Goal: Task Accomplishment & Management: Use online tool/utility

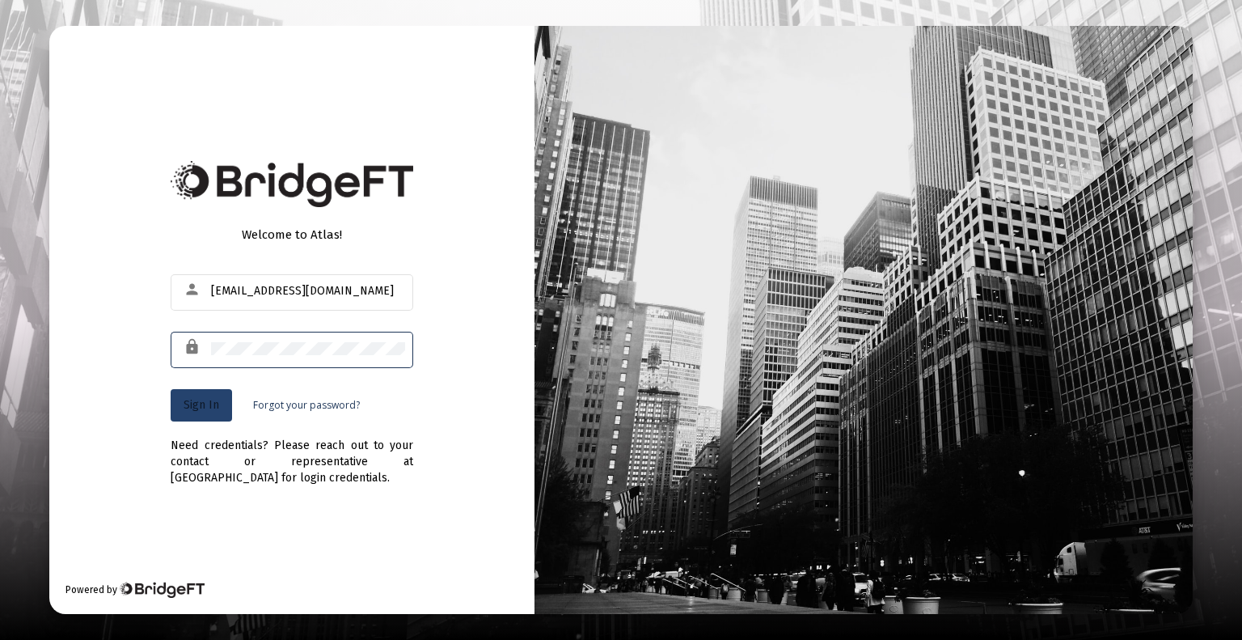
click at [191, 407] on span "Sign In" at bounding box center [202, 405] width 36 height 14
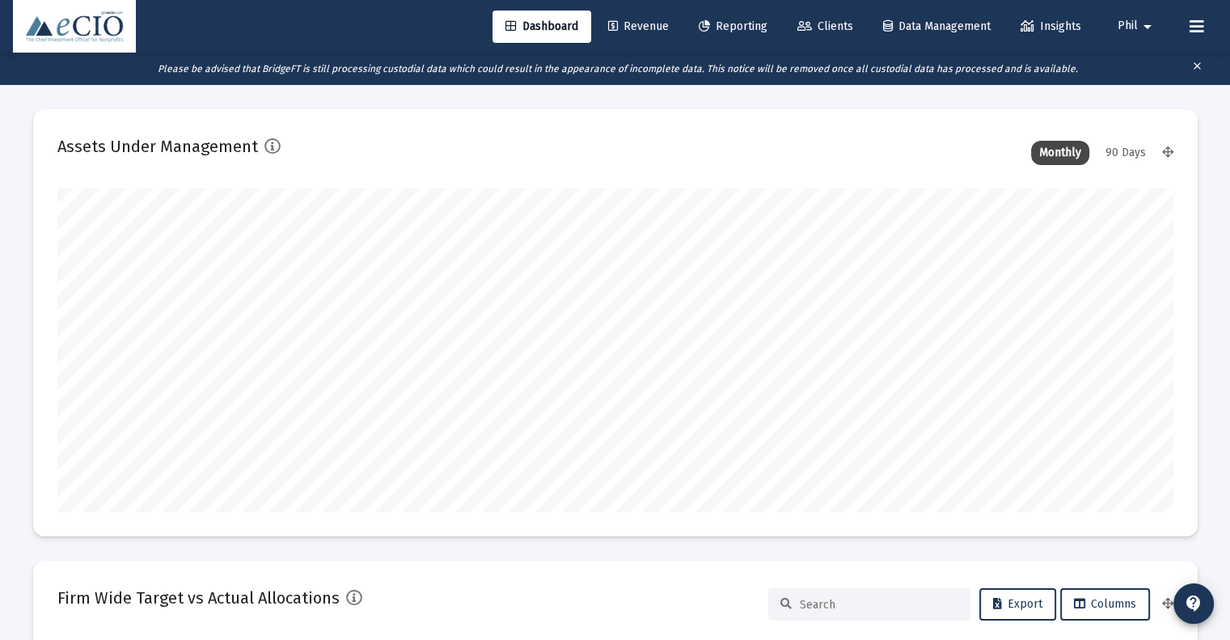
scroll to position [324, 1116]
type input "[DATE]"
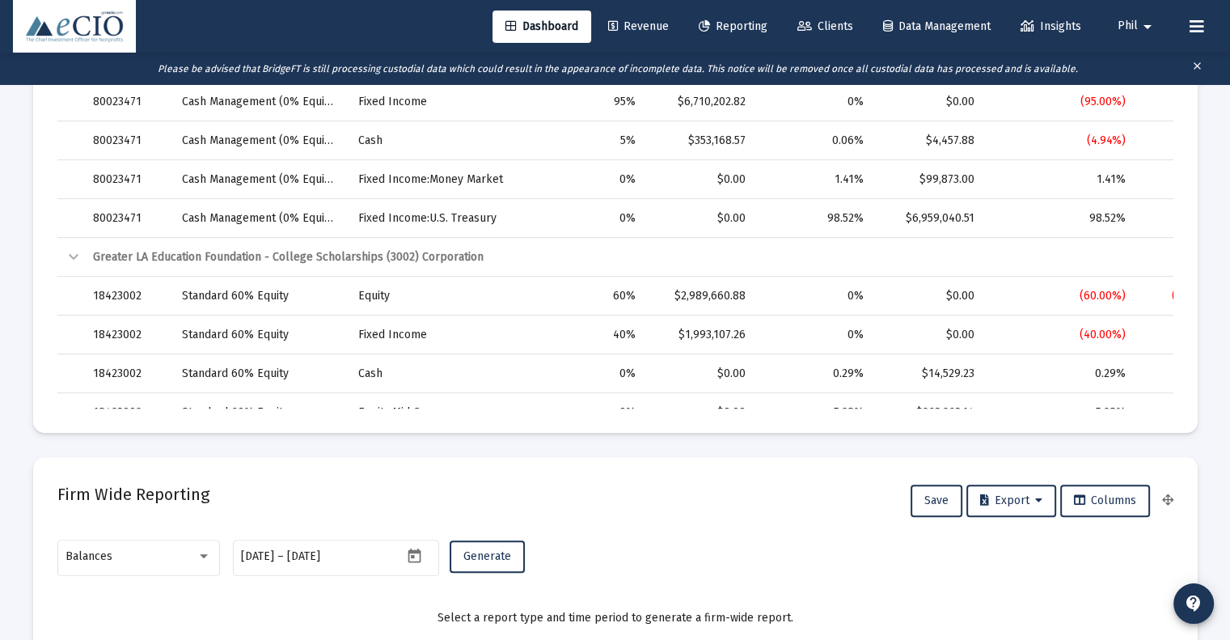
scroll to position [890, 0]
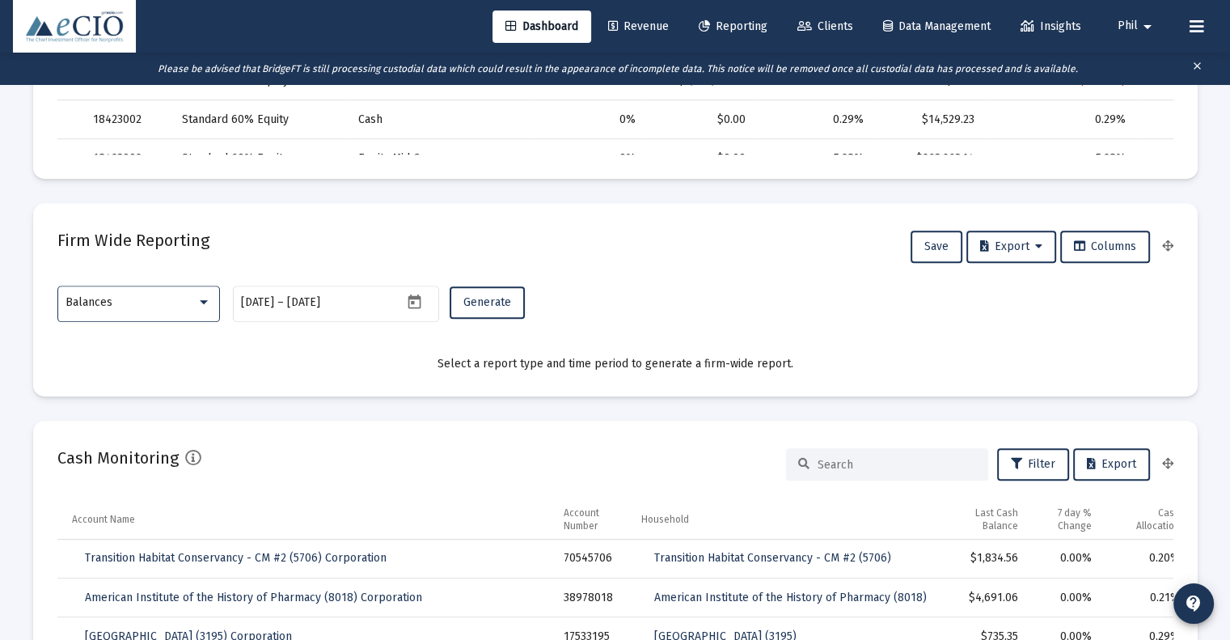
click at [133, 297] on div "Balances" at bounding box center [131, 302] width 131 height 13
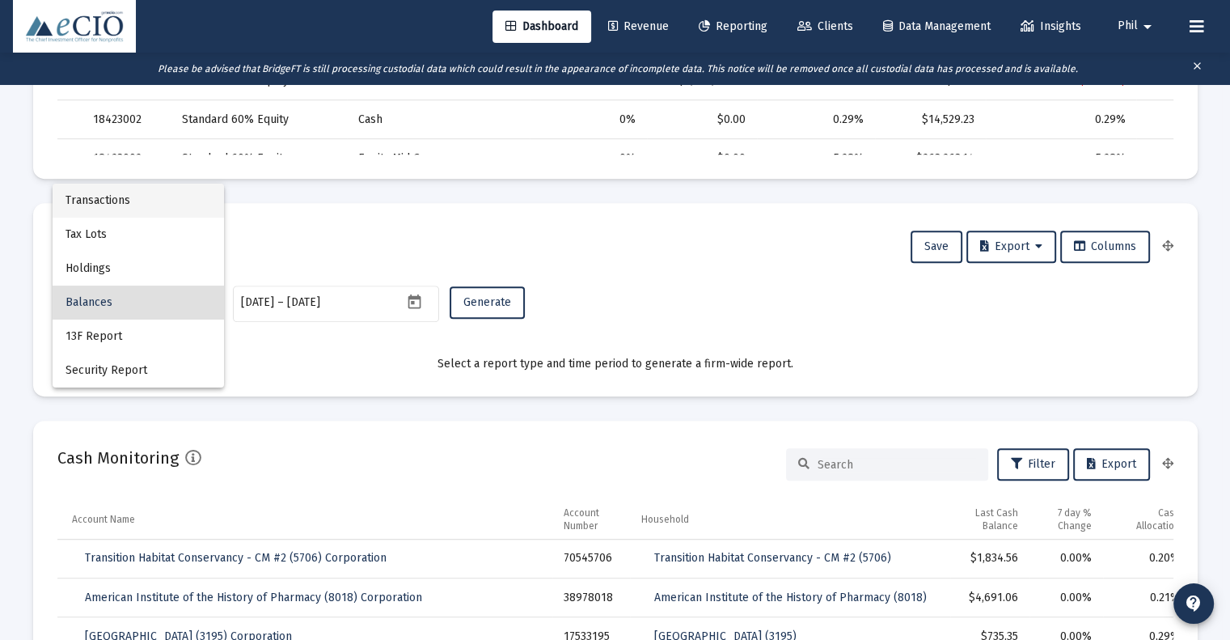
click at [154, 200] on span "Transactions" at bounding box center [139, 201] width 146 height 34
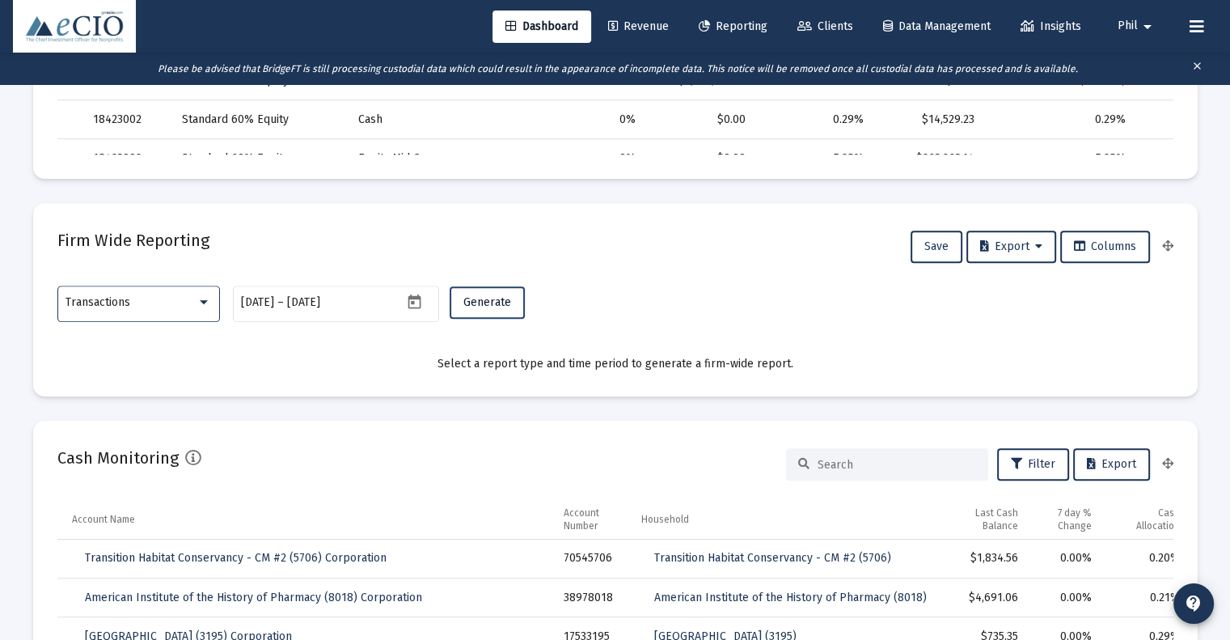
click at [495, 303] on span "Generate" at bounding box center [487, 302] width 48 height 14
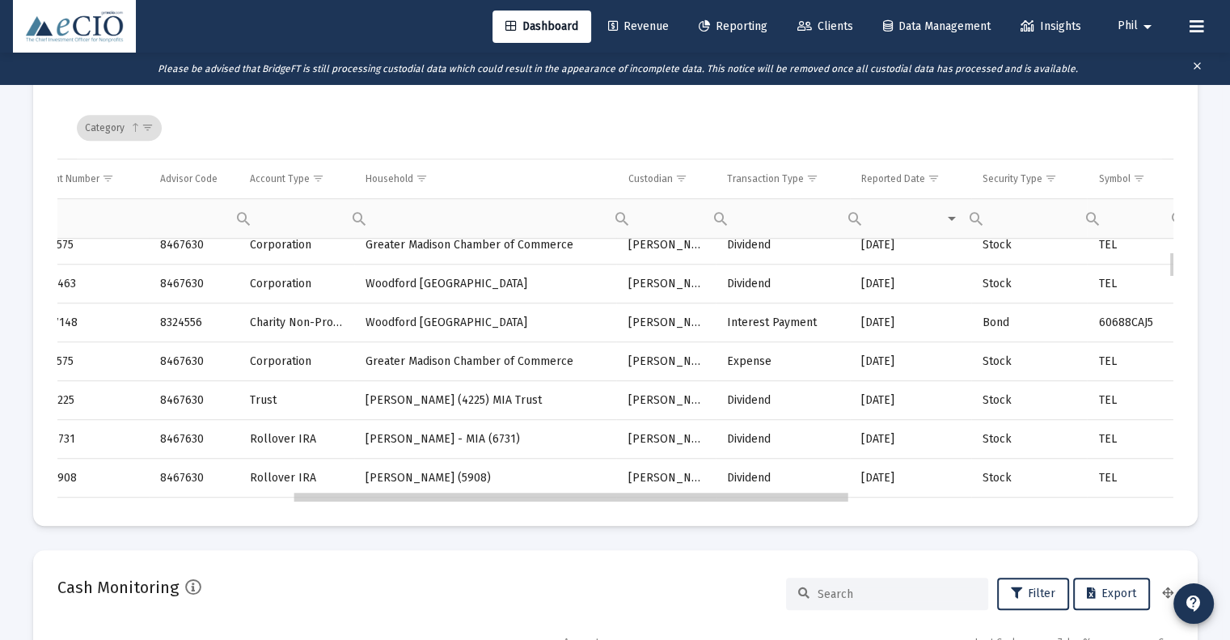
scroll to position [0, 0]
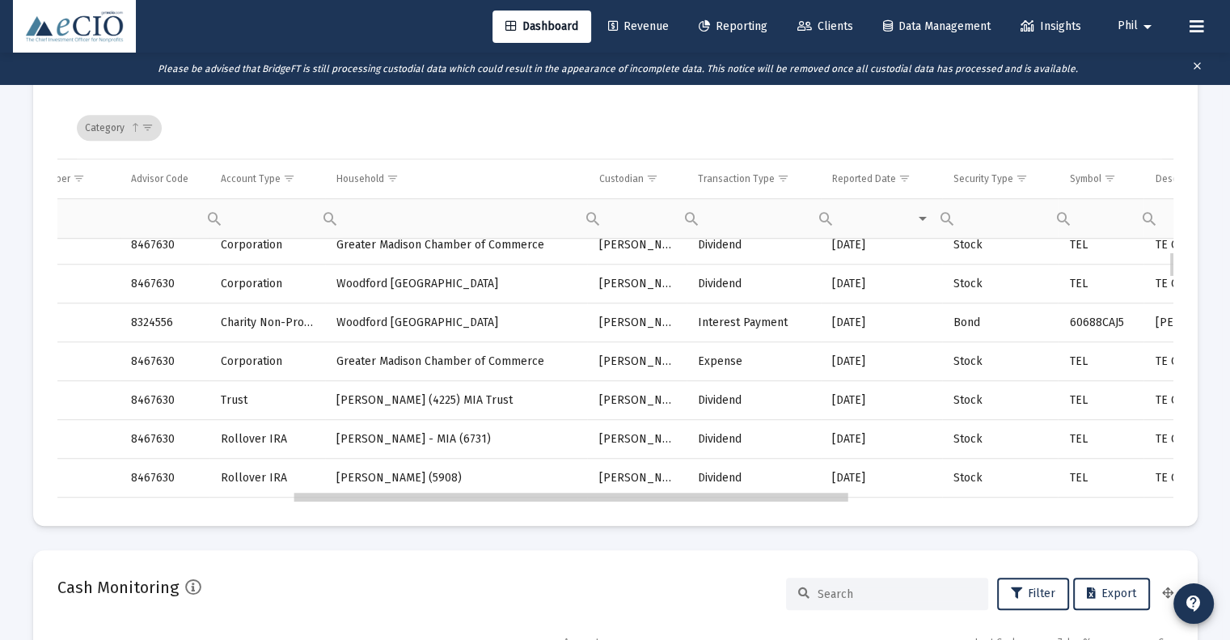
drag, startPoint x: 337, startPoint y: 498, endPoint x: 593, endPoint y: 497, distance: 255.6
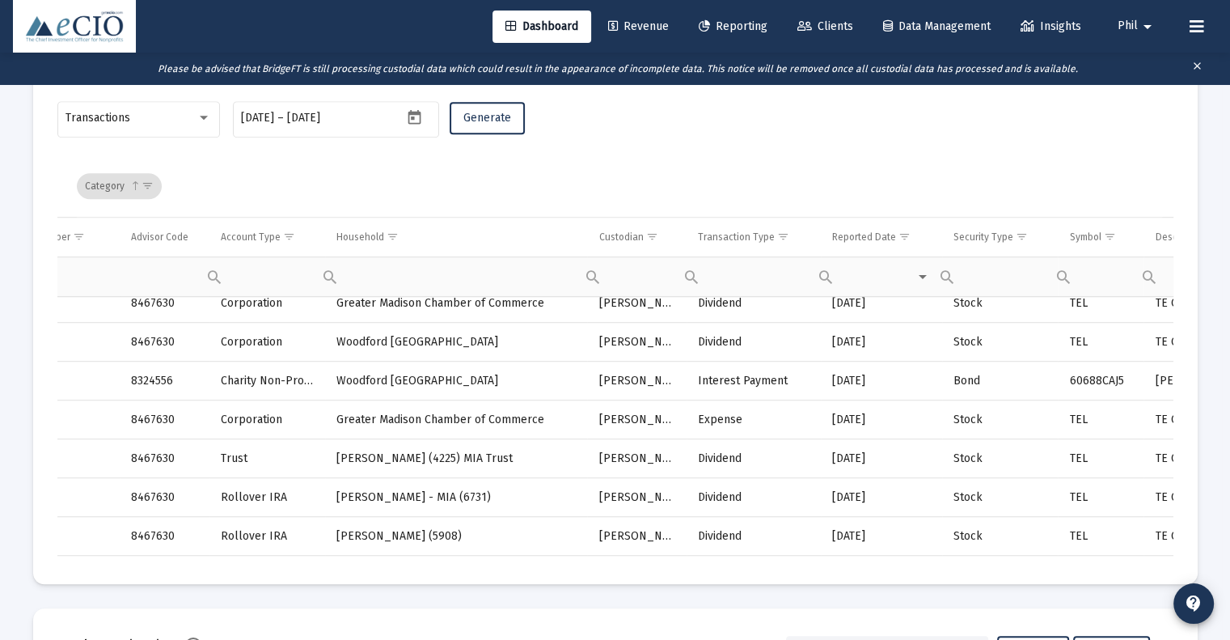
scroll to position [1051, 0]
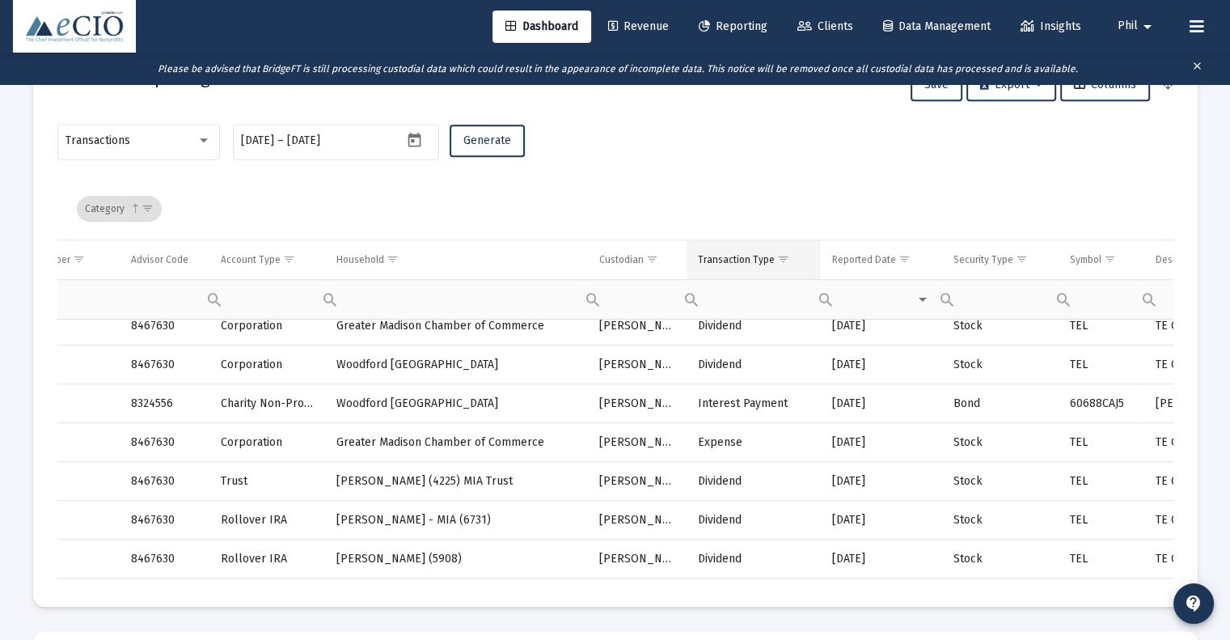
click at [777, 261] on span "Show filter options for column 'Transaction Type'" at bounding box center [783, 259] width 12 height 12
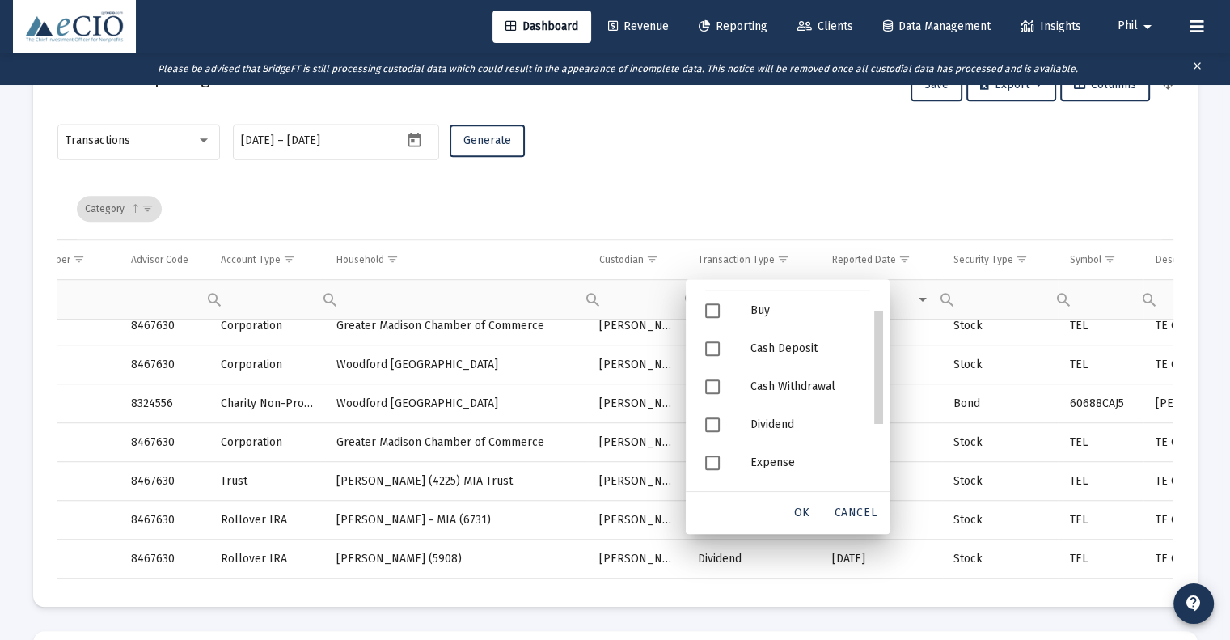
scroll to position [13, 0]
drag, startPoint x: 882, startPoint y: 387, endPoint x: 886, endPoint y: 421, distance: 35.1
click at [795, 182] on div "Category" at bounding box center [619, 208] width 1085 height 61
